Goal: Find specific page/section: Find specific page/section

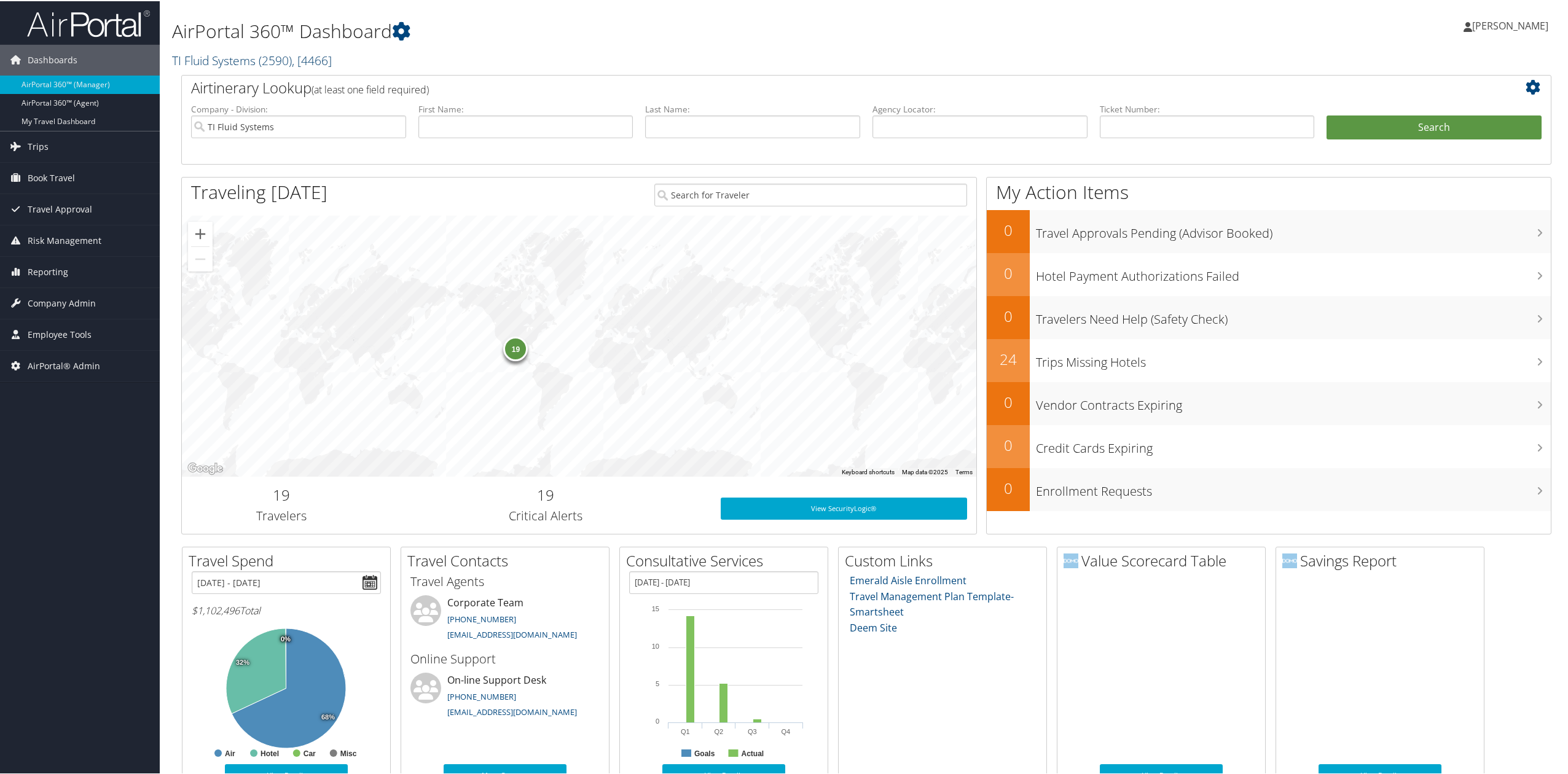
click at [213, 54] on link "TI Fluid Systems ( 2590 ) , [ 4466 ]" at bounding box center [251, 59] width 160 height 17
click at [206, 199] on link "[GEOGRAPHIC_DATA][US_STATE] (CU), [5251]" at bounding box center [253, 193] width 162 height 32
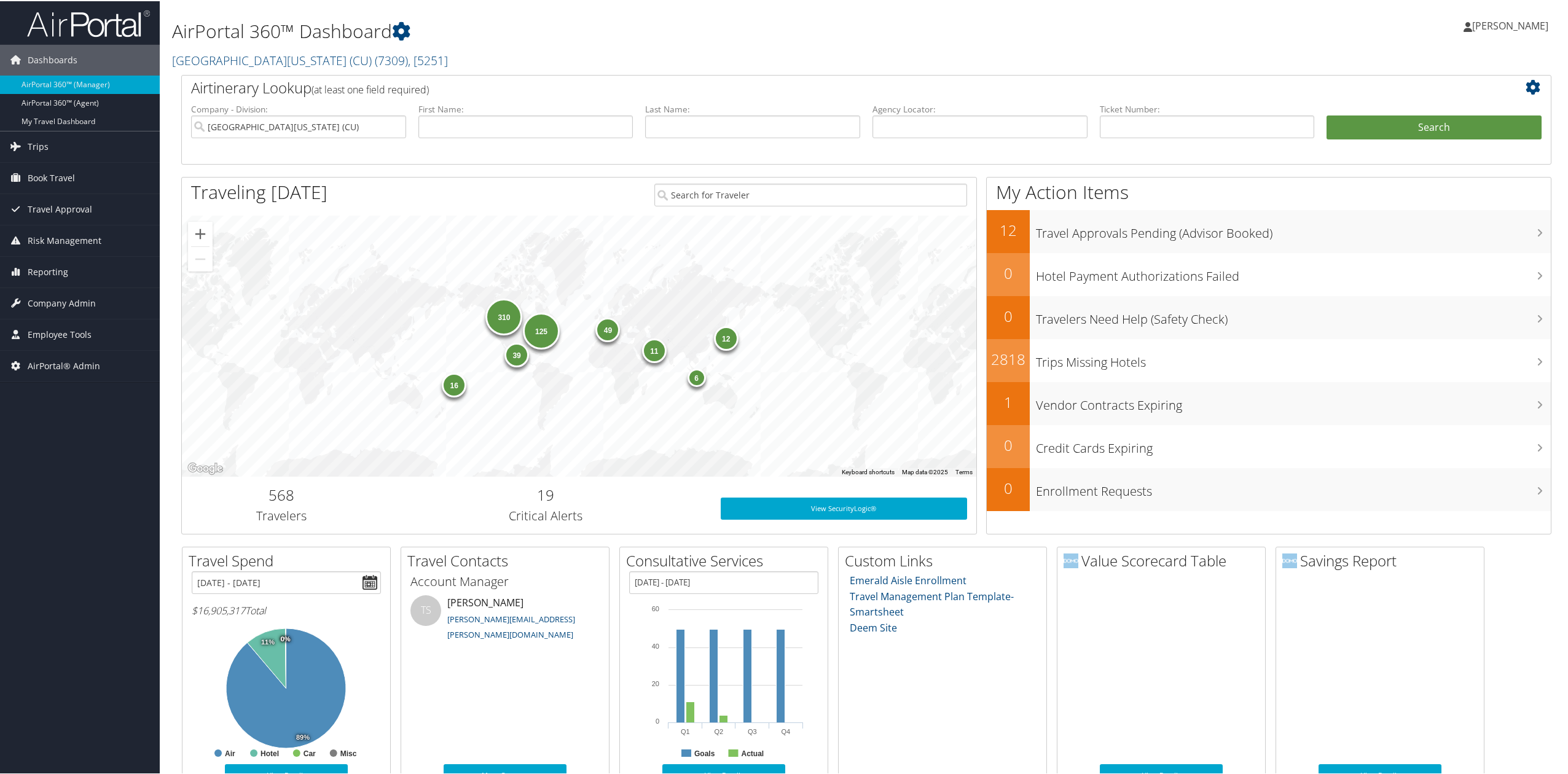
drag, startPoint x: 96, startPoint y: 524, endPoint x: 109, endPoint y: 384, distance: 140.6
click at [98, 519] on div "Dashboards AirPortal 360™ (Manager) AirPortal 360™ (Agent) My Travel Dashboard …" at bounding box center [787, 528] width 1573 height 1056
click at [84, 455] on div "Dashboards AirPortal 360™ (Manager) AirPortal 360™ (Agent) My Travel Dashboard …" at bounding box center [787, 528] width 1573 height 1056
drag, startPoint x: 77, startPoint y: 281, endPoint x: 77, endPoint y: 311, distance: 30.0
click at [77, 281] on link "Reporting" at bounding box center [80, 271] width 160 height 31
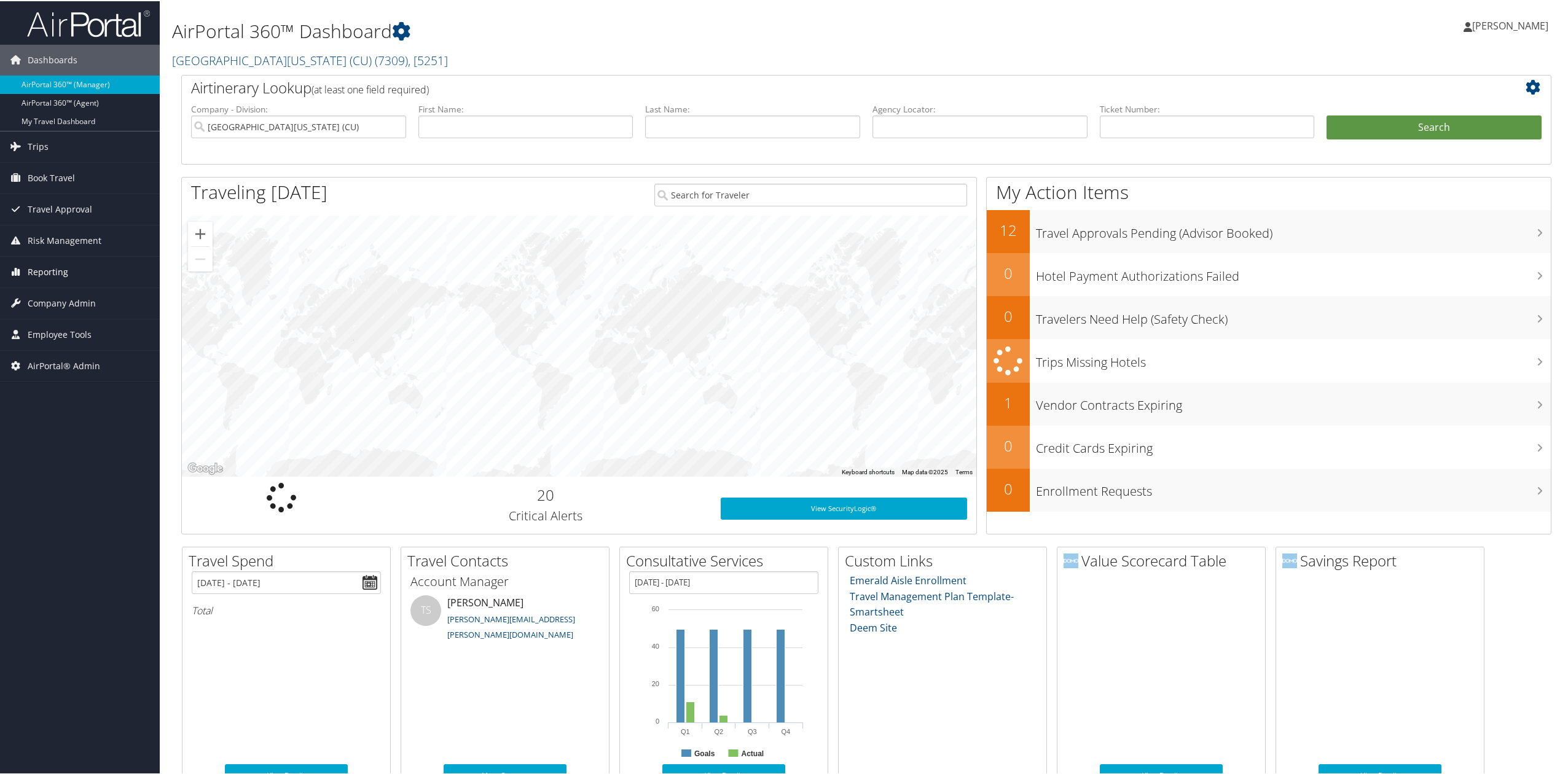
click at [53, 271] on span "Reporting" at bounding box center [48, 271] width 40 height 31
click at [28, 393] on link "Prime Analytics" at bounding box center [80, 388] width 160 height 18
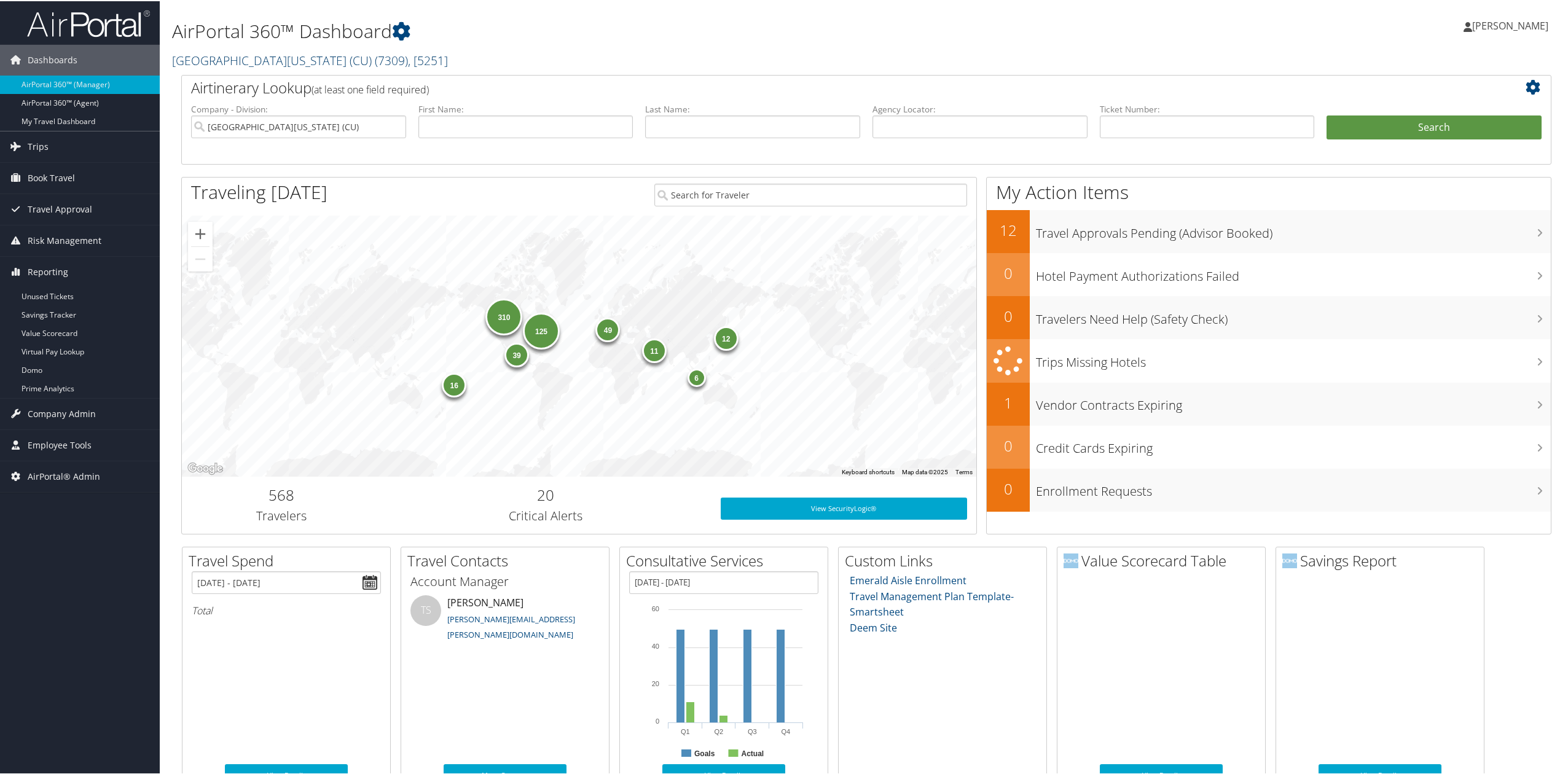
click at [264, 60] on link "University of Colorado (CU) ( 7309 ) , [ 5251 ]" at bounding box center [309, 59] width 276 height 17
click at [259, 84] on input "search" at bounding box center [253, 81] width 162 height 23
type input "fmi corporation"
click at [282, 109] on div "FMI Corporation (2600), [638]" at bounding box center [253, 105] width 174 height 11
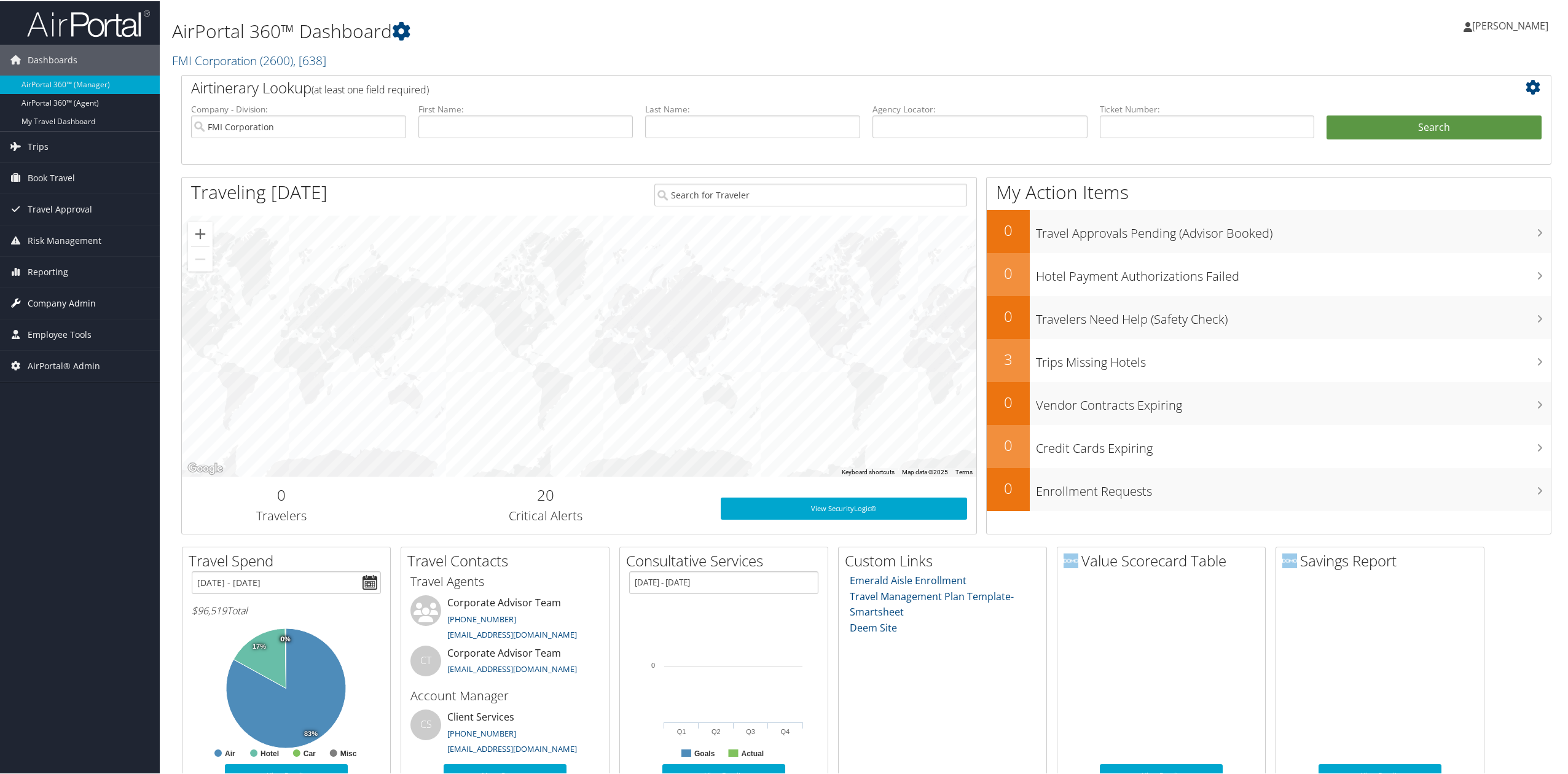
click at [91, 310] on span "Company Admin" at bounding box center [61, 302] width 68 height 31
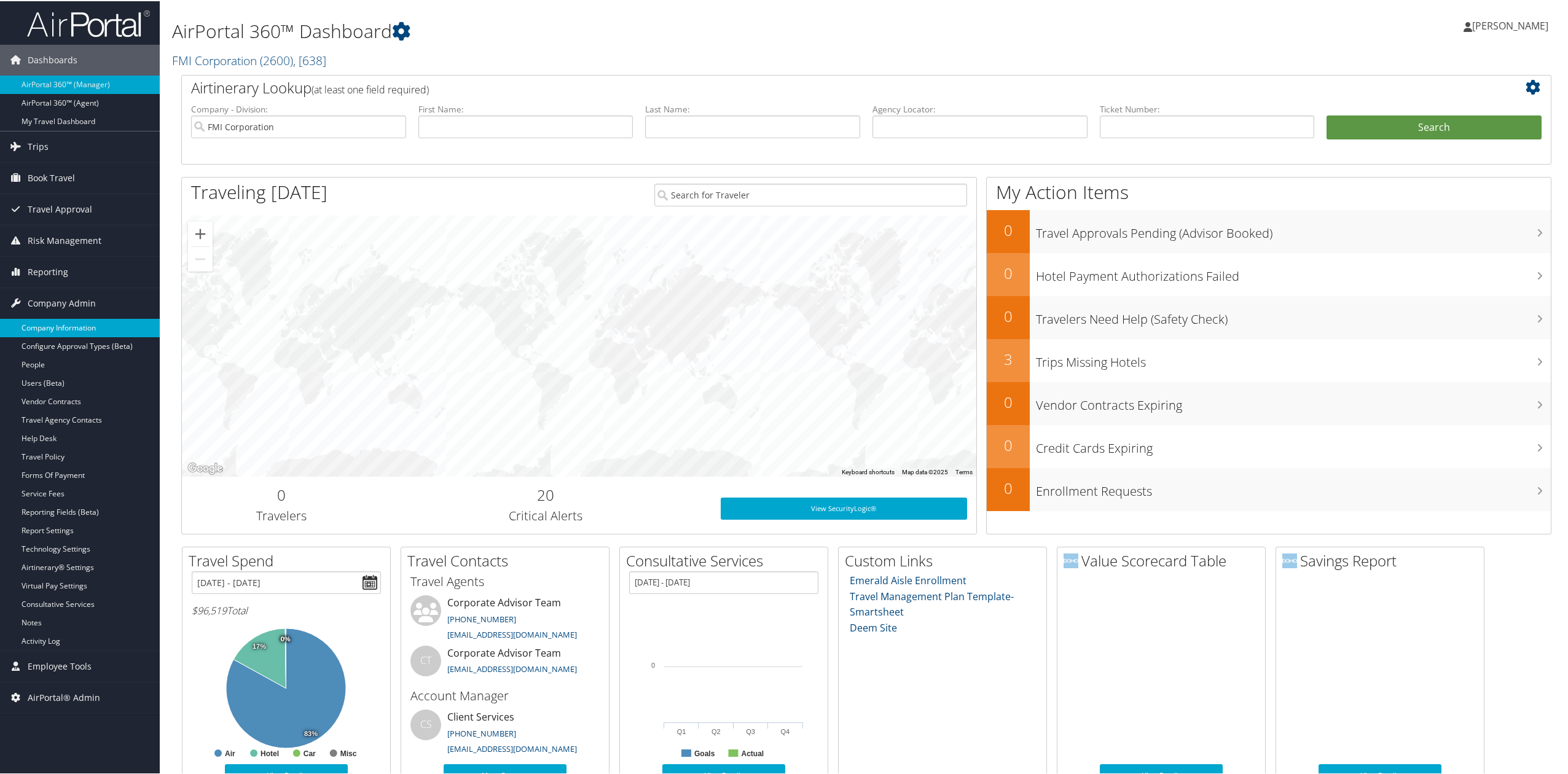
click at [87, 327] on link "Company Information" at bounding box center [80, 327] width 160 height 18
